Goal: Book appointment/travel/reservation

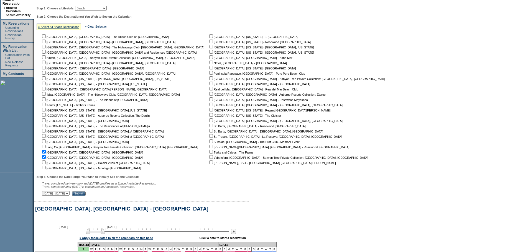
scroll to position [266, 0]
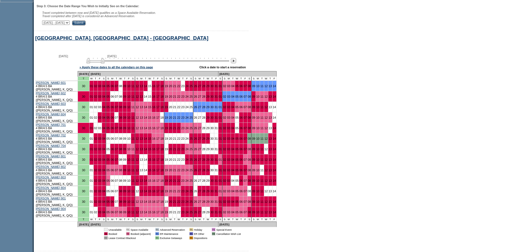
click at [70, 25] on select "September 30, 2025 - November 14, 2025 November 15, 2025 - December 29, 2025 De…" at bounding box center [55, 23] width 27 height 4
select select "2/13/2026|3/29/2026"
click at [45, 23] on select "September 30, 2025 - November 14, 2025 November 15, 2025 - December 29, 2025 De…" at bounding box center [55, 23] width 27 height 4
click at [86, 25] on input "Submit" at bounding box center [79, 23] width 14 height 5
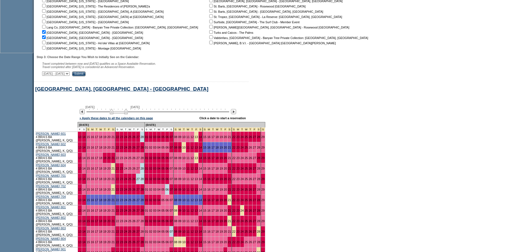
scroll to position [239, 0]
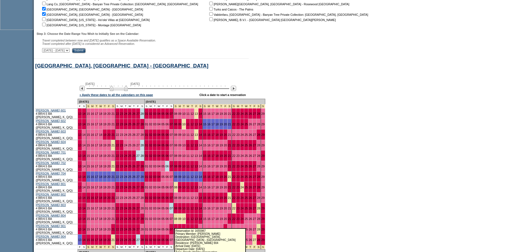
click at [182, 239] on link "10" at bounding box center [183, 240] width 3 height 3
